Goal: Check status: Check status

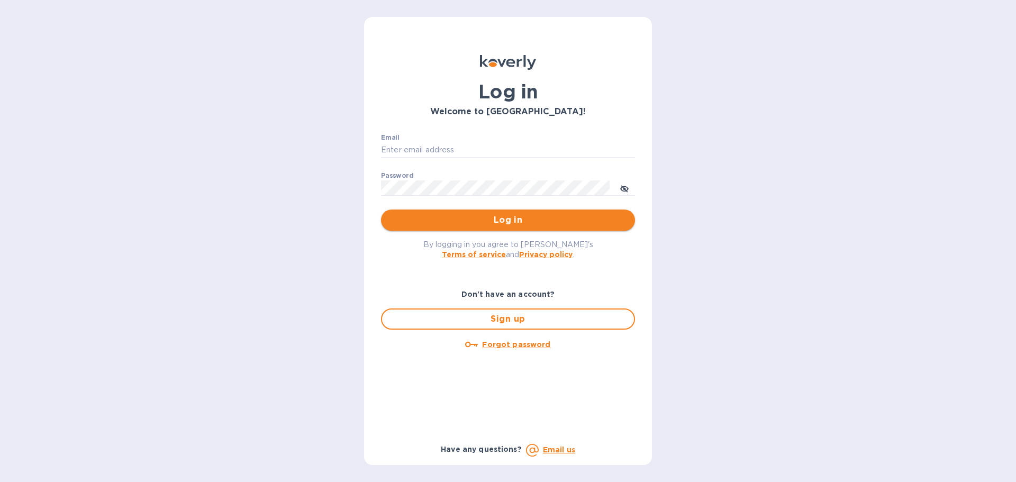
type input "[EMAIL_ADDRESS][DOMAIN_NAME]"
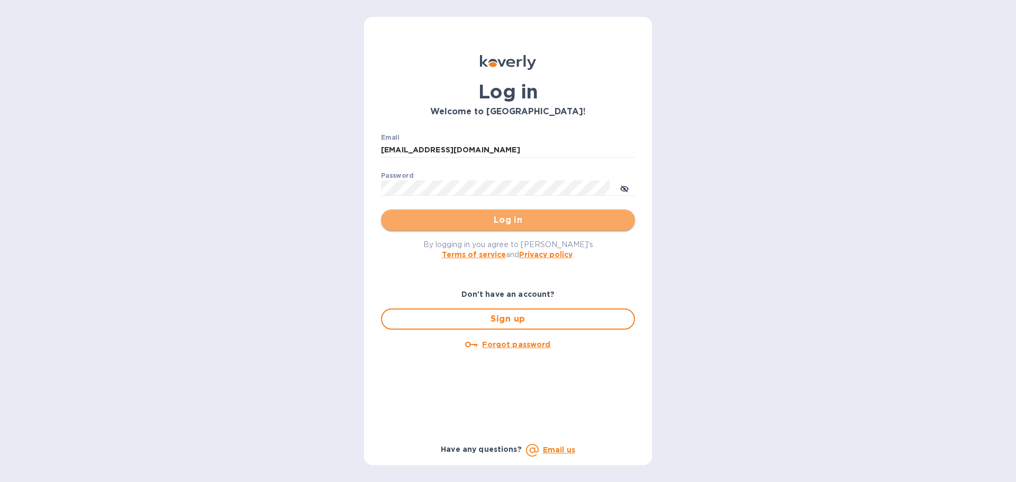
click at [464, 214] on span "Log in" at bounding box center [507, 220] width 237 height 13
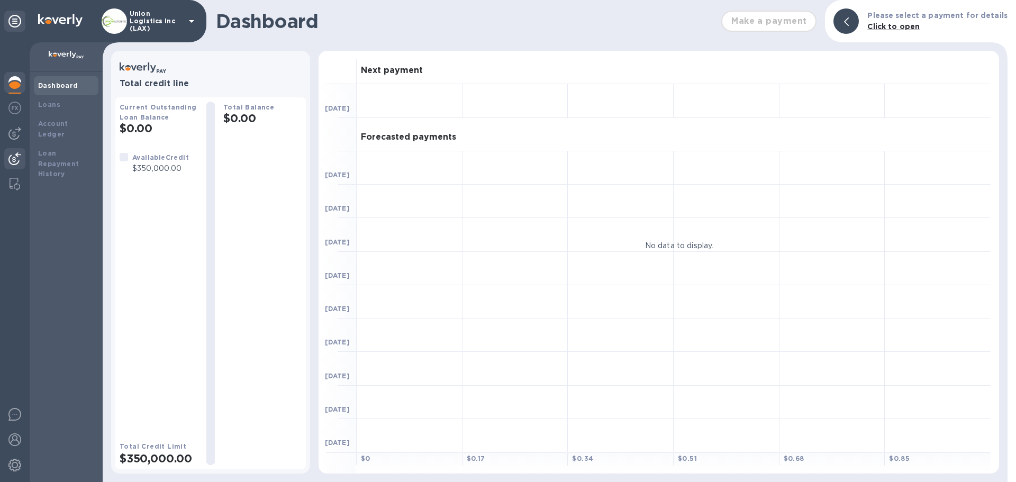
click at [18, 162] on img at bounding box center [14, 158] width 13 height 13
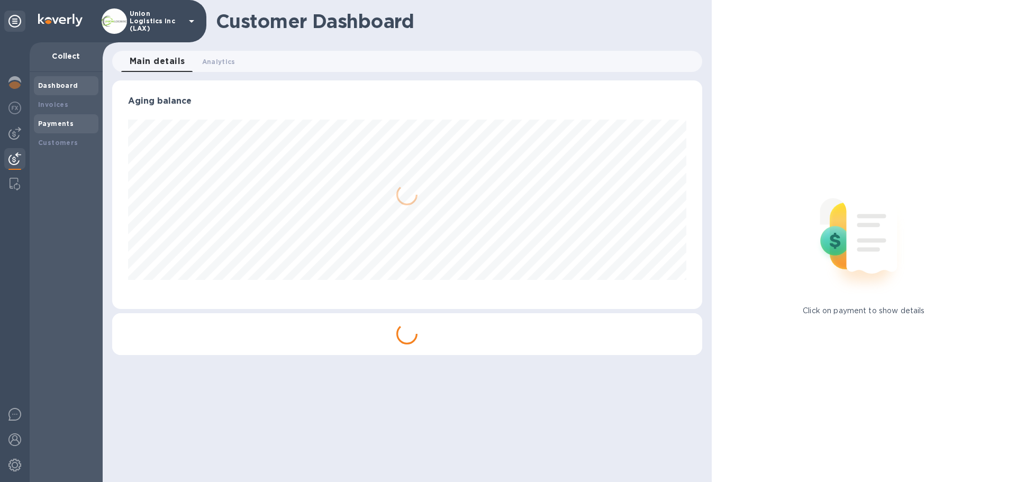
scroll to position [229, 589]
click at [66, 127] on b "Payments" at bounding box center [55, 124] width 35 height 8
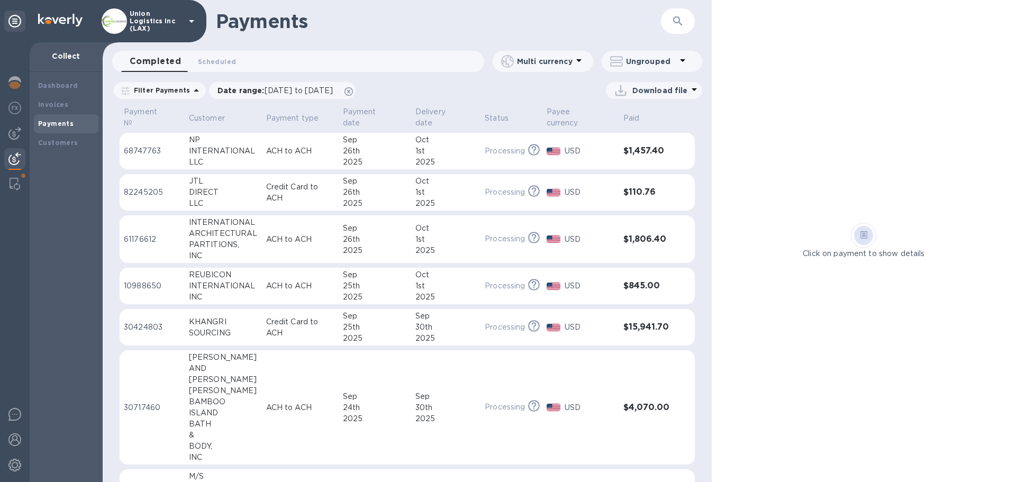
click at [250, 155] on div "INTERNATIONAL" at bounding box center [223, 150] width 69 height 11
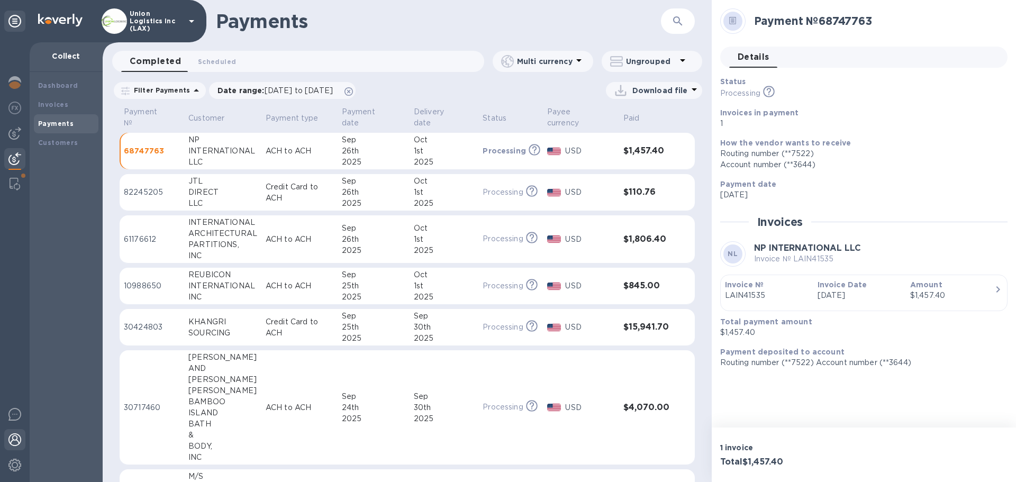
click at [17, 436] on img at bounding box center [14, 439] width 13 height 13
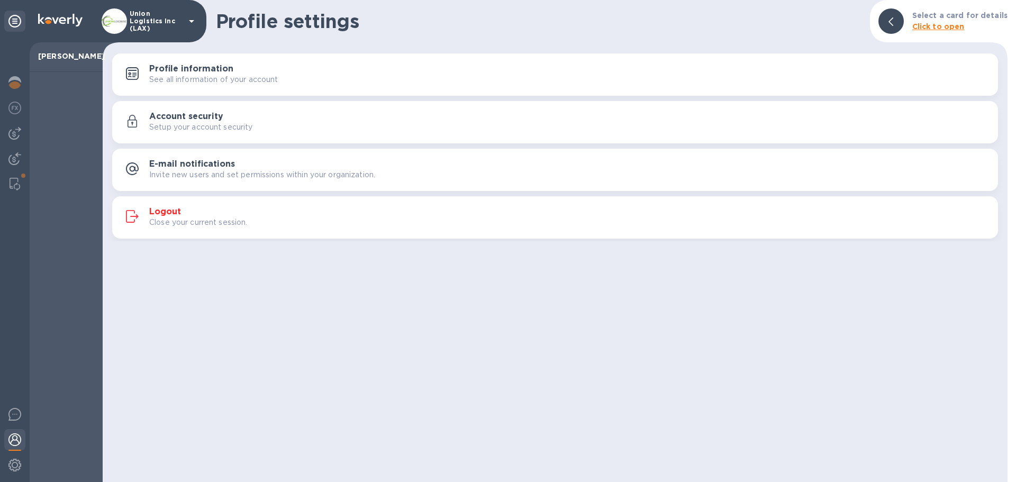
click at [212, 199] on button "Logout Close your current session." at bounding box center [555, 217] width 886 height 42
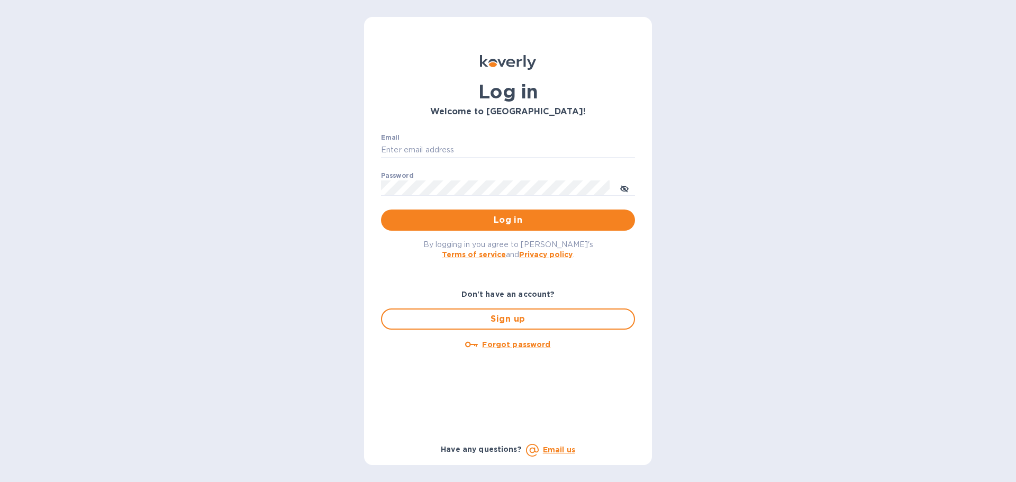
type input "[EMAIL_ADDRESS][DOMAIN_NAME]"
